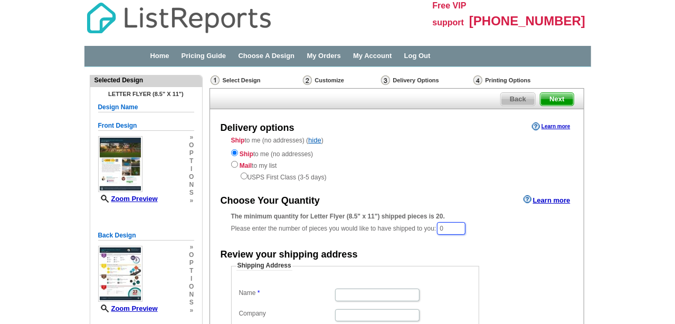
click at [449, 229] on input "0" at bounding box center [451, 228] width 29 height 13
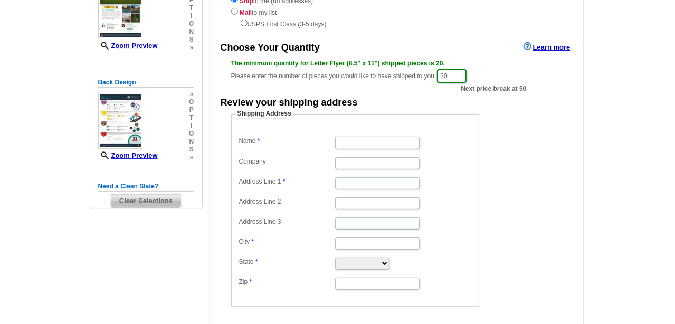
scroll to position [158, 0]
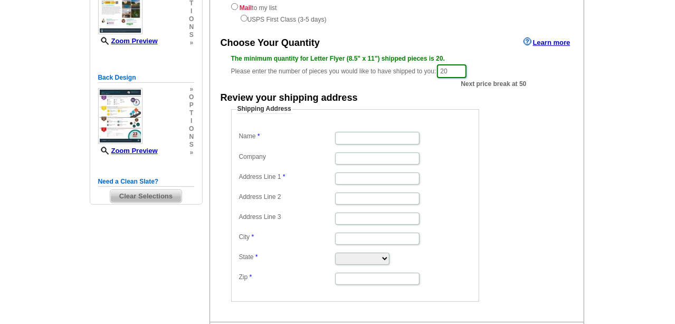
type input "20"
click at [373, 136] on input "Name" at bounding box center [377, 138] width 84 height 12
type input "[PERSON_NAME]"
type input "R"
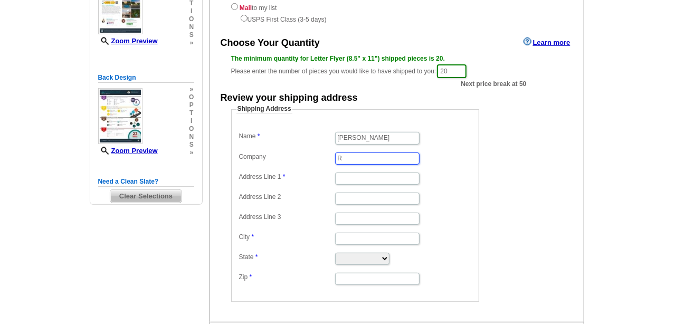
type input "RE/[PERSON_NAME]"
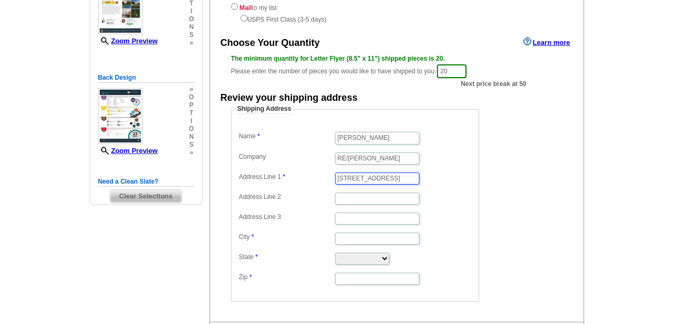
type input "[STREET_ADDRESS]"
type input "R"
click at [354, 238] on input "Tu" at bounding box center [377, 239] width 84 height 12
type input "[GEOGRAPHIC_DATA]"
click at [344, 255] on select "[US_STATE] [US_STATE] [US_STATE] [US_STATE] [US_STATE] [US_STATE] [US_STATE] [U…" at bounding box center [362, 259] width 54 height 12
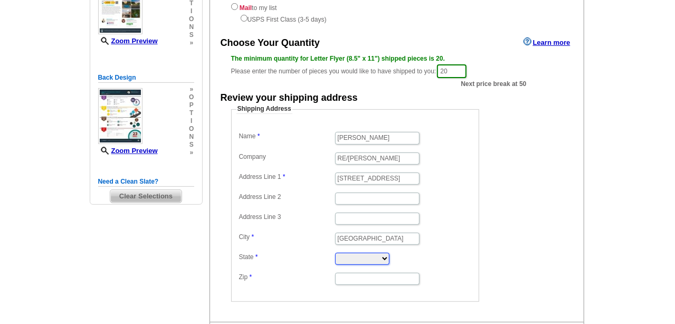
click at [344, 259] on select "[US_STATE] [US_STATE] [US_STATE] [US_STATE] [US_STATE] [US_STATE] [US_STATE] [U…" at bounding box center [362, 259] width 54 height 12
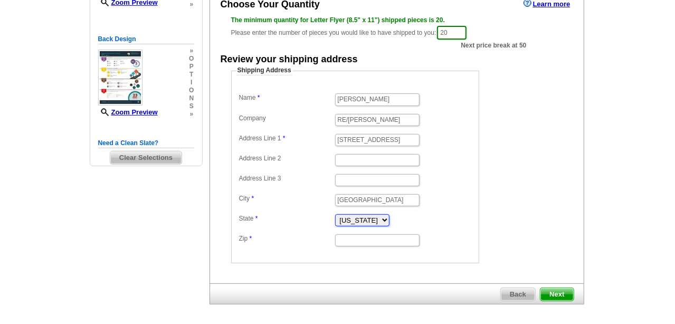
scroll to position [233, 0]
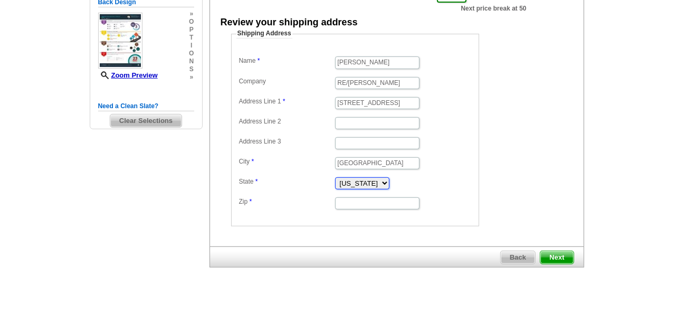
select select "AZ"
click at [353, 208] on fieldset "Shipping Address Name Fred Nogales Company RE/MAX Foothills Address Line 1 1187…" at bounding box center [355, 127] width 248 height 197
click at [354, 200] on input "Zip" at bounding box center [377, 203] width 84 height 12
type input "85749"
click at [559, 251] on span "Next" at bounding box center [556, 257] width 33 height 13
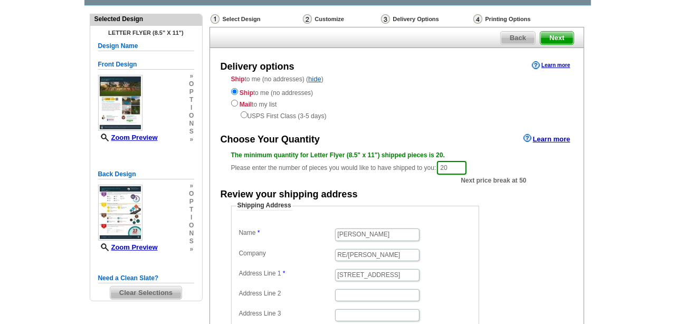
scroll to position [0, 0]
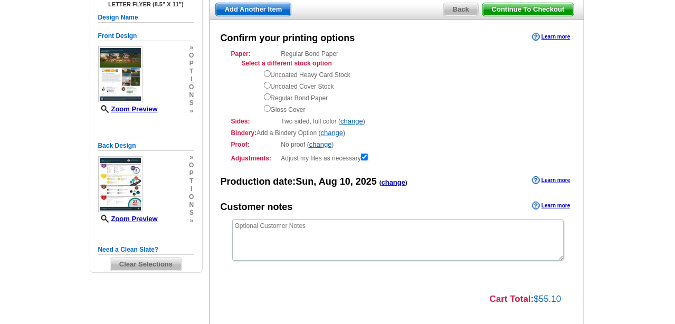
scroll to position [106, 0]
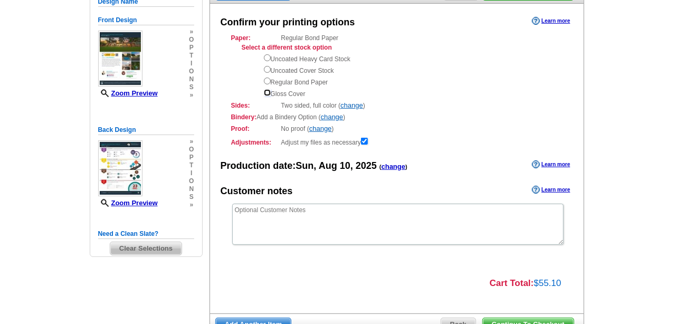
click at [264, 93] on input "radio" at bounding box center [267, 92] width 7 height 7
radio input "true"
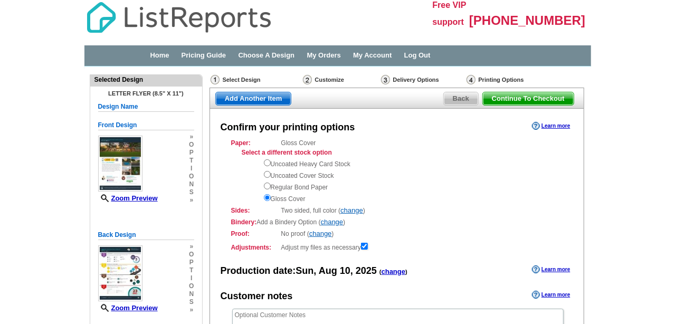
scroll to position [0, 0]
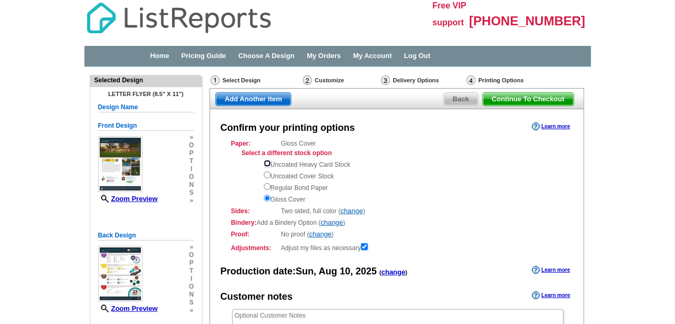
click at [265, 163] on input "radio" at bounding box center [267, 163] width 7 height 7
radio input "true"
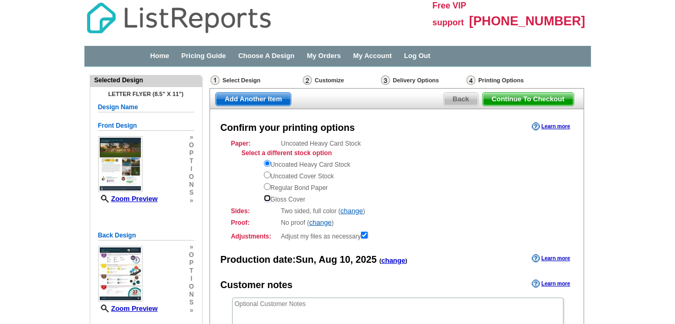
click at [266, 198] on input "radio" at bounding box center [267, 198] width 7 height 7
radio input "true"
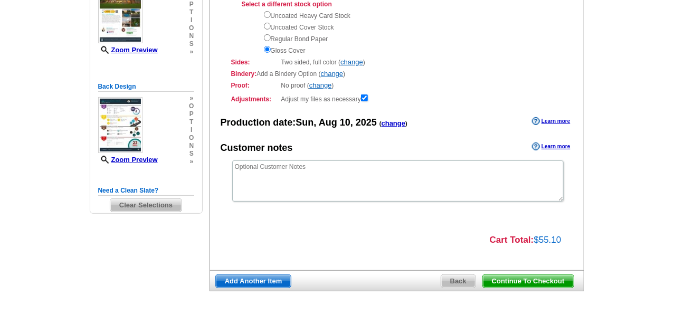
scroll to position [158, 0]
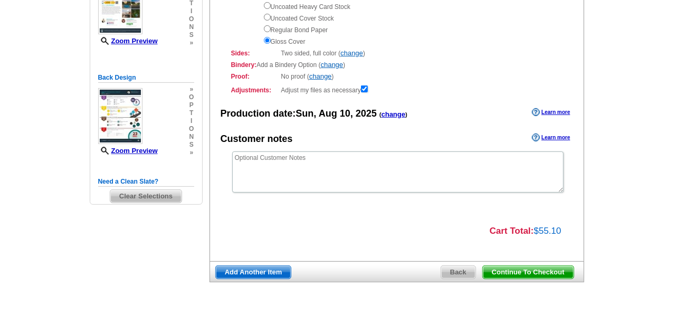
click at [538, 270] on span "Continue To Checkout" at bounding box center [528, 272] width 91 height 13
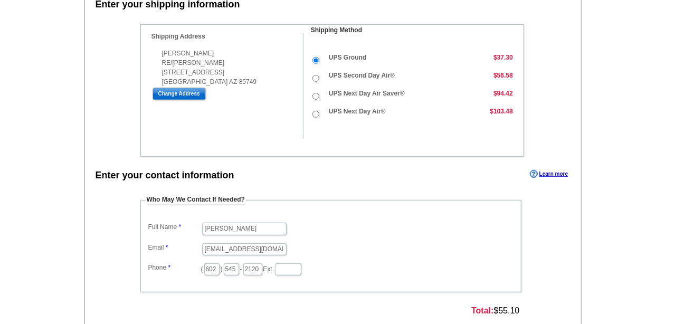
scroll to position [263, 0]
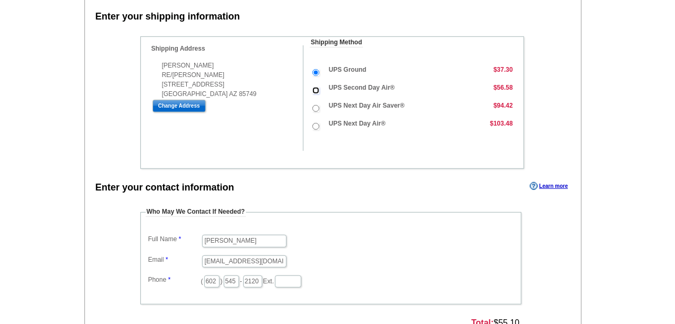
click at [314, 87] on input "UPS Second Day Air®" at bounding box center [315, 90] width 7 height 7
radio input "true"
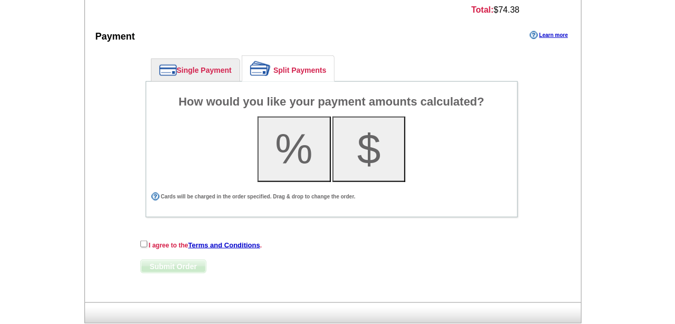
scroll to position [580, 0]
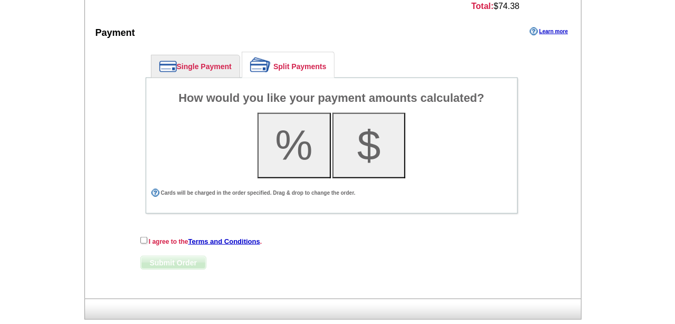
click at [190, 60] on link "Single Payment" at bounding box center [195, 66] width 88 height 22
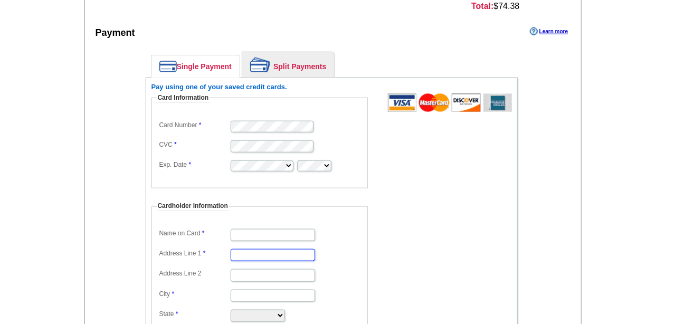
type input "[STREET_ADDRESS][PERSON_NAME]"
type input "Phoenix"
select select "AZ"
type input "85048"
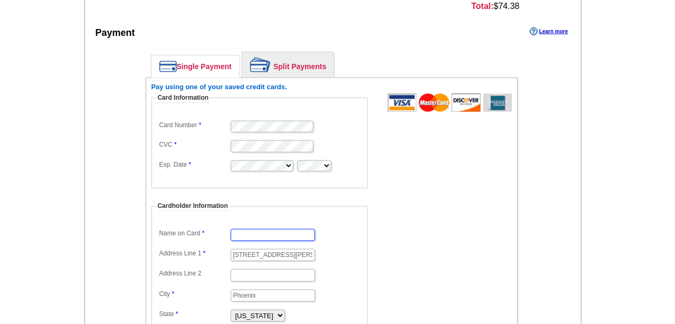
type input "[PERSON_NAME]"
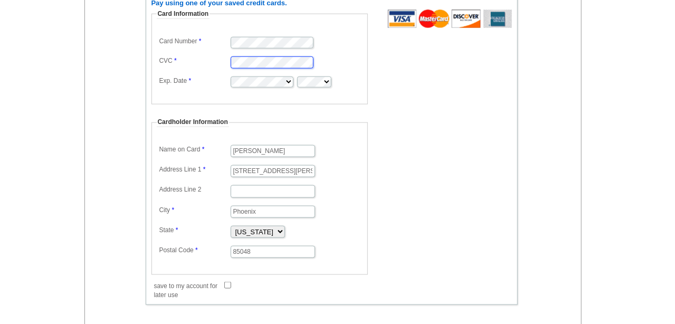
scroll to position [686, 0]
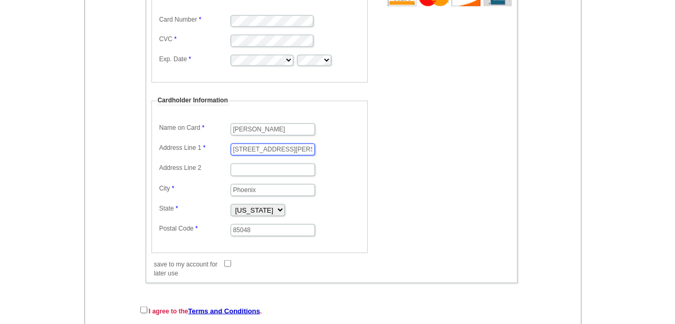
click at [306, 144] on input "[STREET_ADDRESS][PERSON_NAME]" at bounding box center [273, 150] width 84 height 12
type input "1"
type input "[STREET_ADDRESS]"
click at [271, 187] on input "Phoenix" at bounding box center [273, 190] width 84 height 12
type input "P"
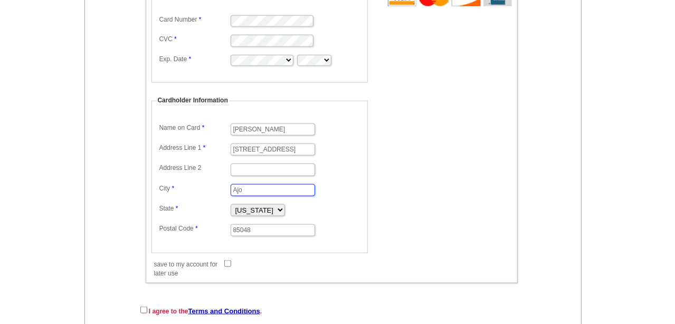
type input "Ajo"
click at [261, 224] on input "85048" at bounding box center [273, 230] width 84 height 12
type input "85321"
click at [174, 229] on fieldset "Cardholder Information Name on Card [PERSON_NAME] Address Line 1 [STREET_ADDRES…" at bounding box center [259, 174] width 216 height 157
click at [228, 260] on input "save to my account for later use" at bounding box center [227, 263] width 7 height 7
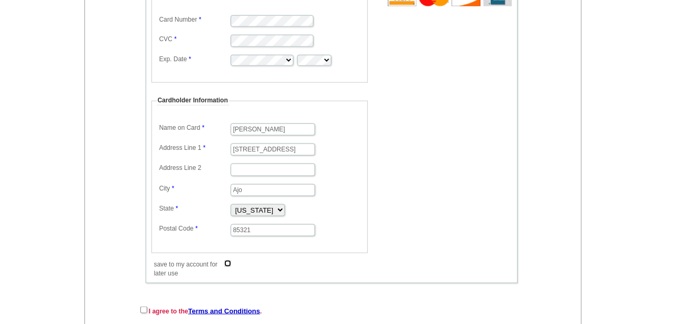
checkbox input "true"
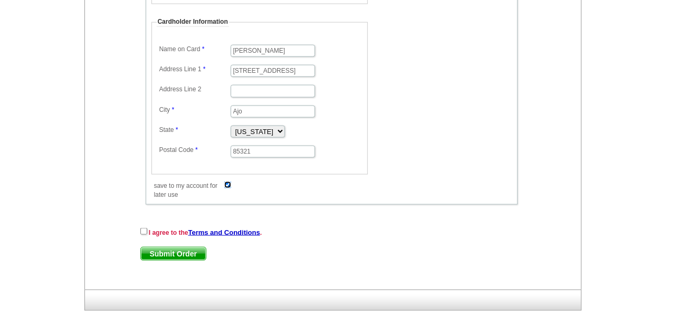
scroll to position [767, 0]
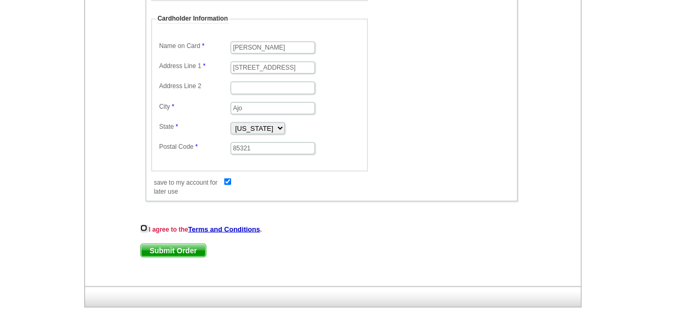
click at [141, 225] on input "checkbox" at bounding box center [143, 228] width 7 height 7
checkbox input "true"
click at [170, 244] on span "Submit Order" at bounding box center [173, 250] width 65 height 13
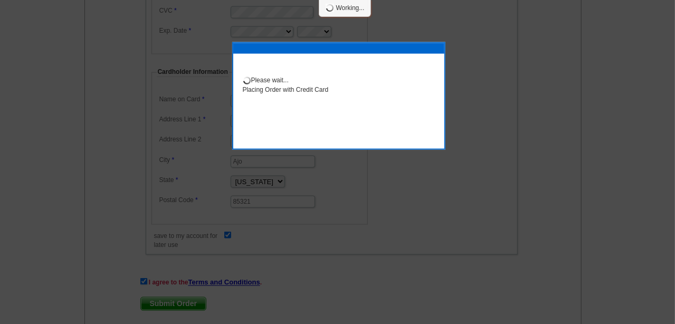
scroll to position [820, 0]
